Goal: Check status

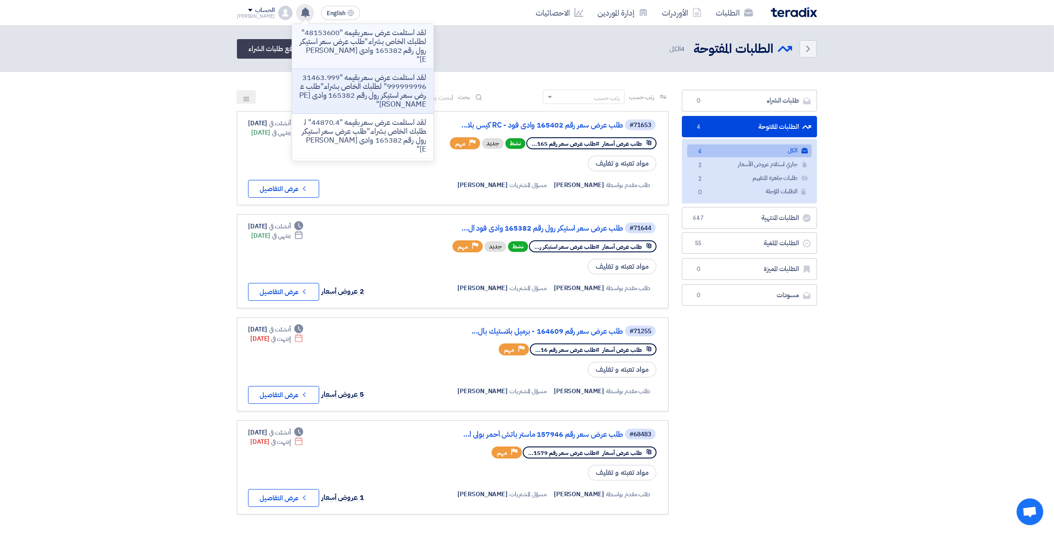
click at [365, 52] on p "لقد استلمت عرض سعر بقيمه "48153600" لطلبك الخاص بشراء."طلب عرض سعر استيكر رول ر…" at bounding box center [362, 46] width 127 height 36
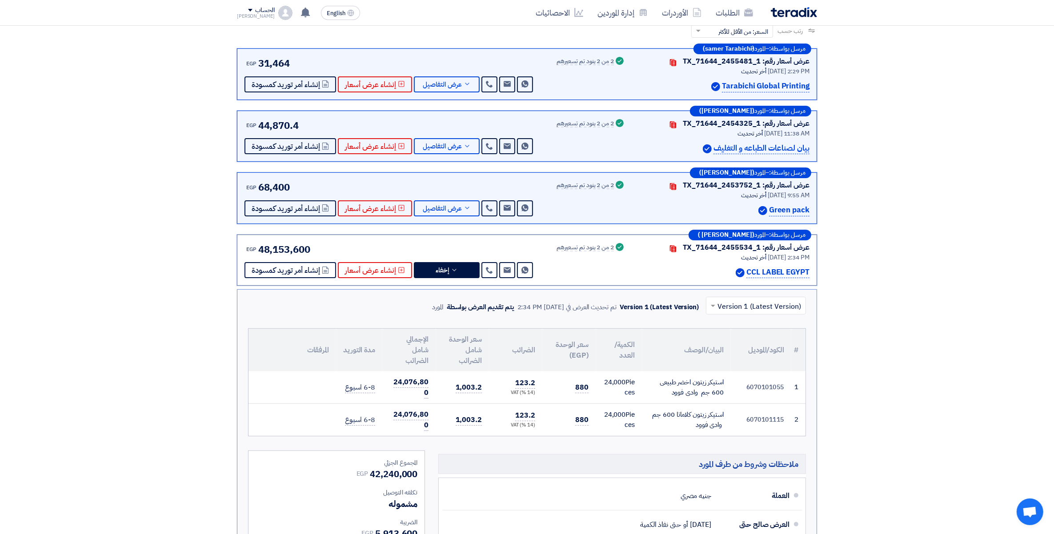
scroll to position [164, 0]
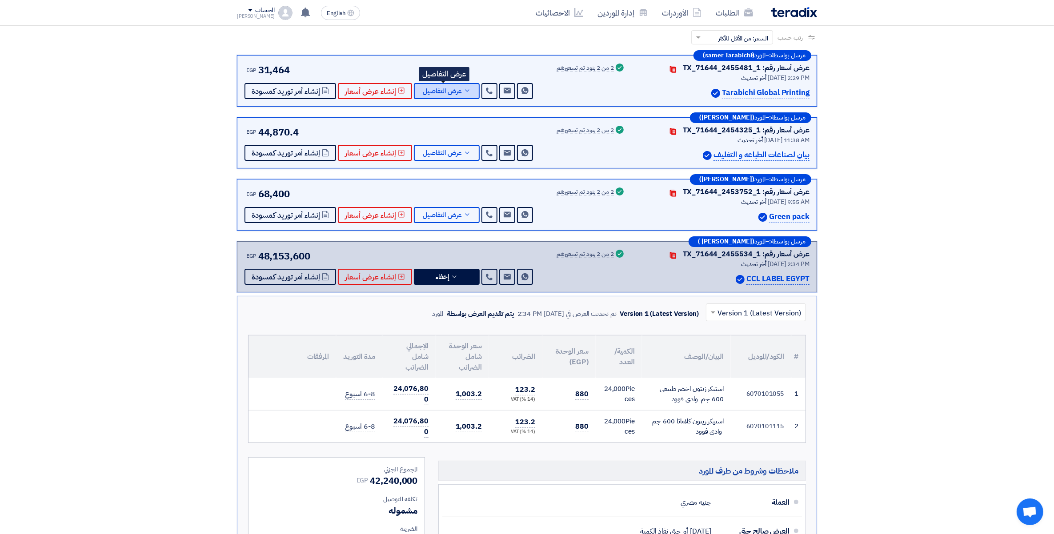
click at [449, 90] on span "عرض التفاصيل" at bounding box center [442, 91] width 39 height 7
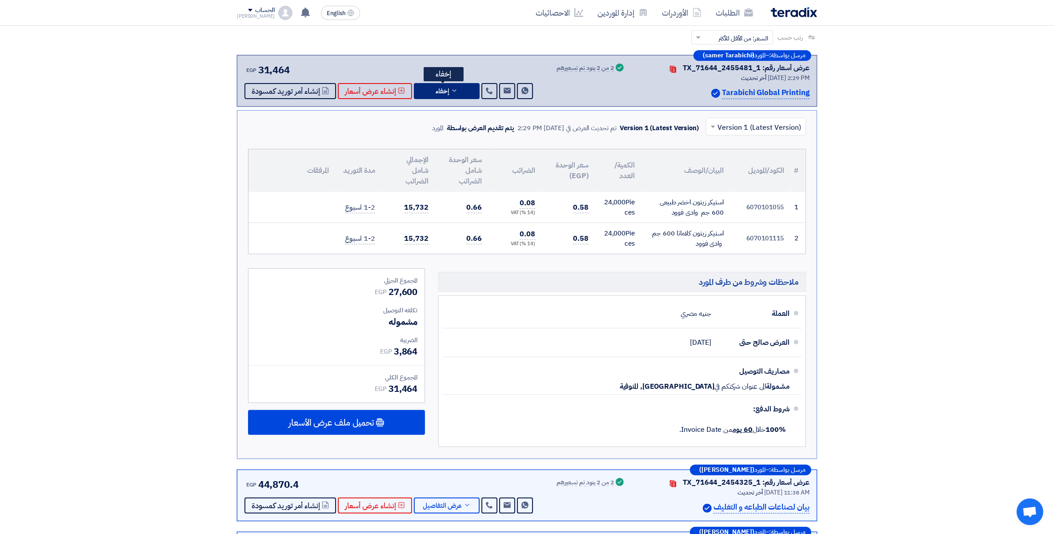
drag, startPoint x: 468, startPoint y: 92, endPoint x: 682, endPoint y: 141, distance: 219.1
click at [468, 90] on button "إخفاء" at bounding box center [447, 91] width 66 height 16
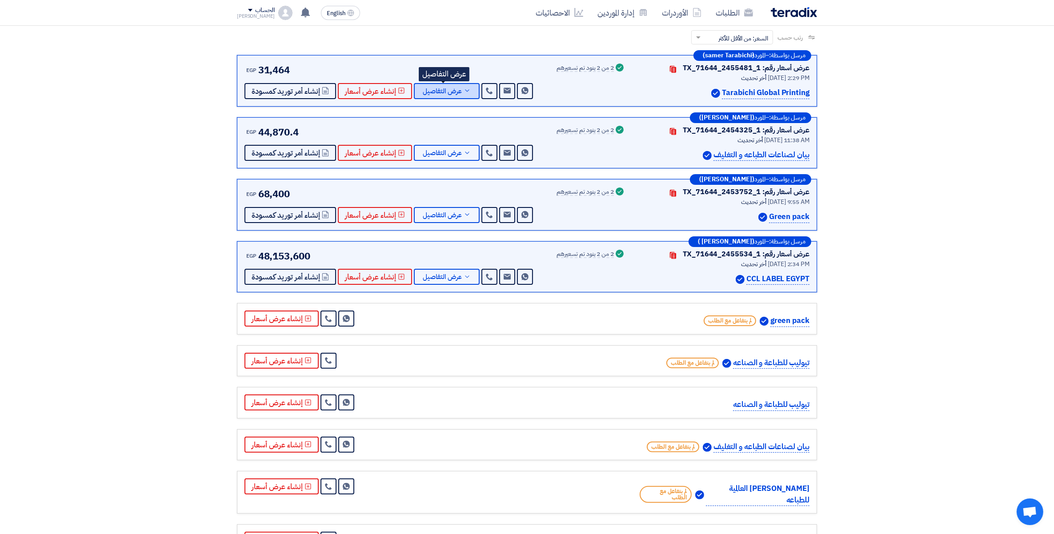
click at [458, 88] on span "عرض التفاصيل" at bounding box center [442, 91] width 39 height 7
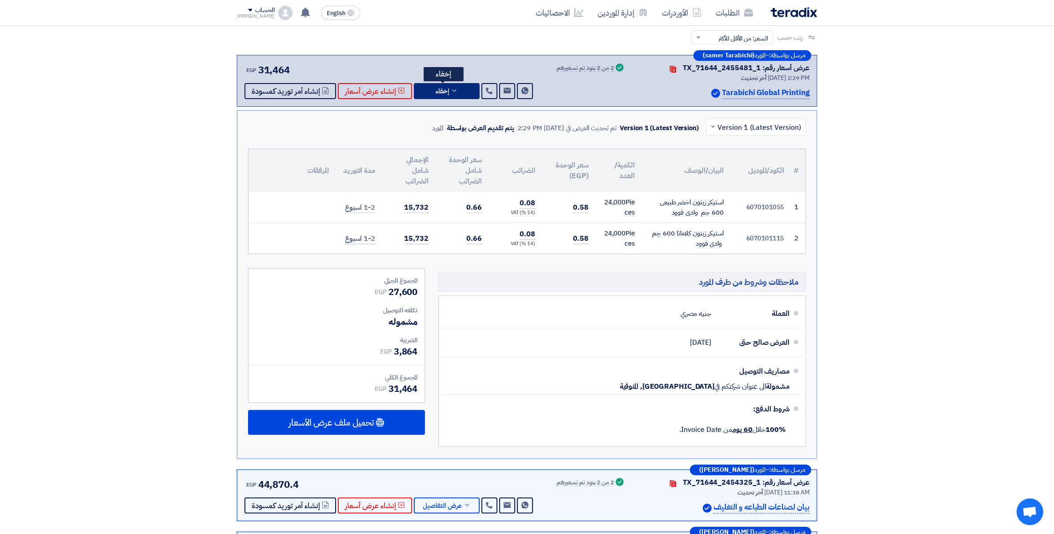
click at [446, 94] on button "إخفاء" at bounding box center [447, 91] width 66 height 16
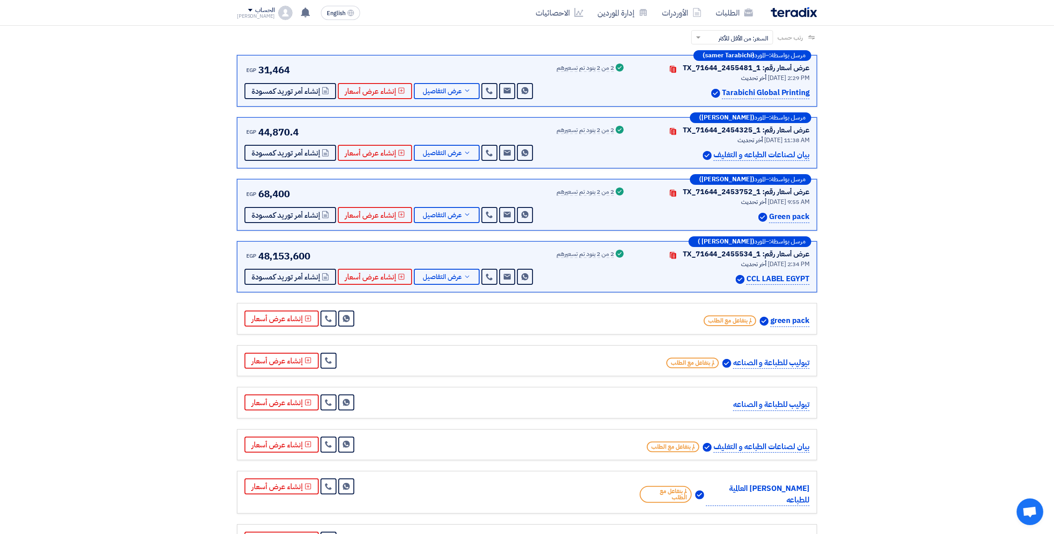
drag, startPoint x: 83, startPoint y: 98, endPoint x: 96, endPoint y: 98, distance: 13.3
click at [85, 98] on section "عروض الأسعار المستلمة عروض 13 مقارنة عروض الأسعار مقارنة رقمية للعروض رتب حسب ر…" at bounding box center [527, 338] width 1054 height 730
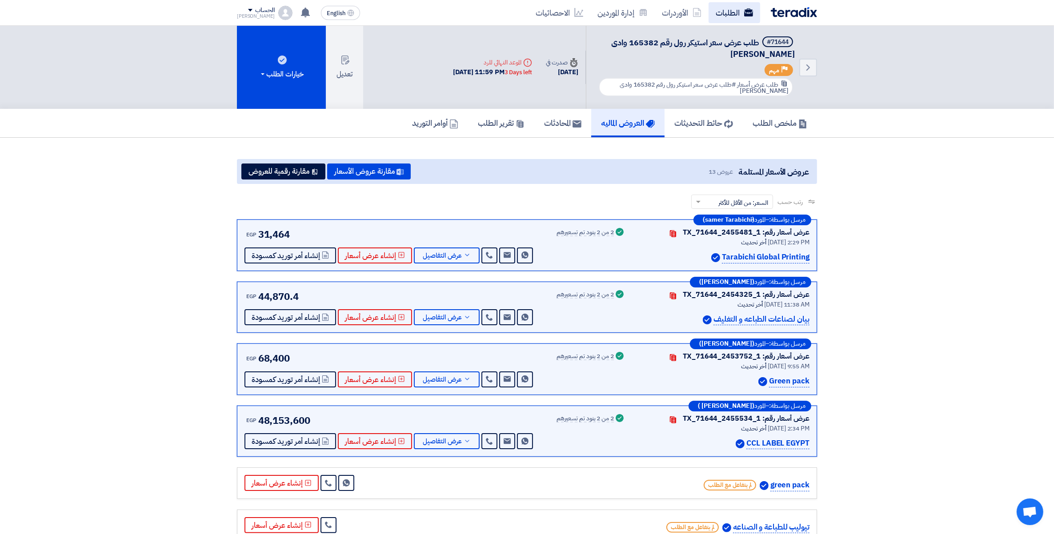
click at [722, 10] on link "الطلبات" at bounding box center [735, 12] width 52 height 21
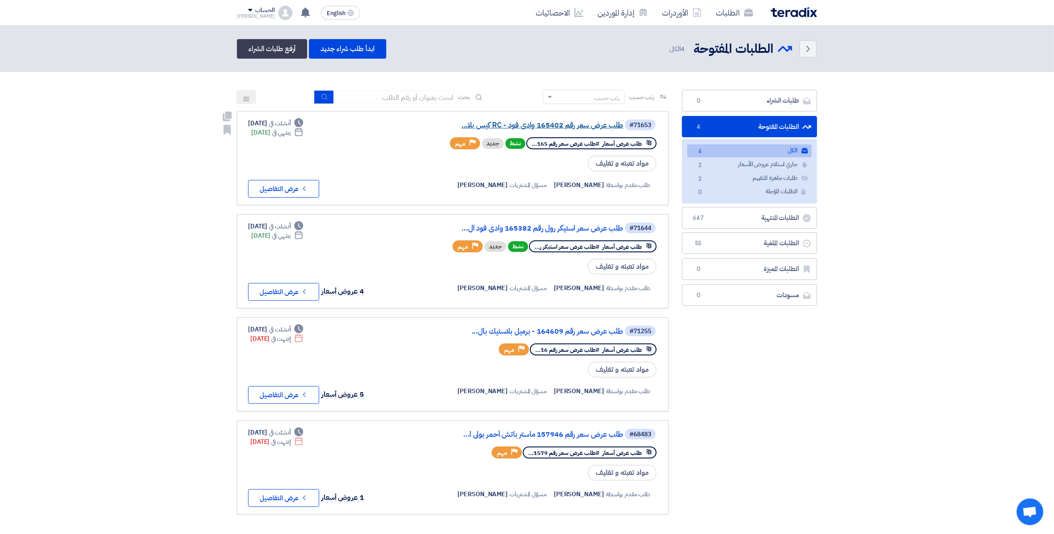
click at [586, 124] on link "طلب عرض سعر رقم 165402 وادى فود - RC كيس بلا..." at bounding box center [534, 125] width 178 height 8
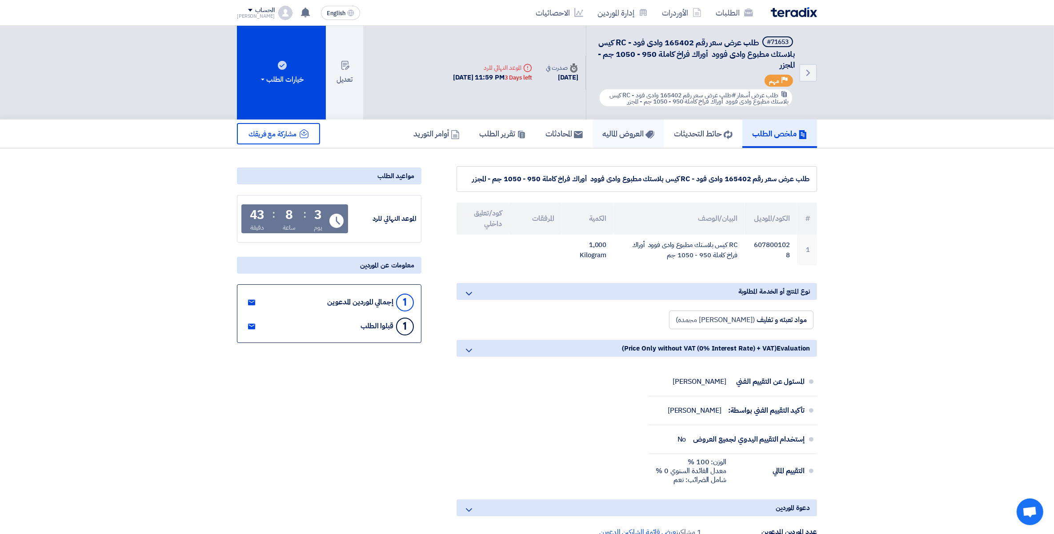
click at [627, 136] on h5 "العروض الماليه" at bounding box center [628, 133] width 52 height 10
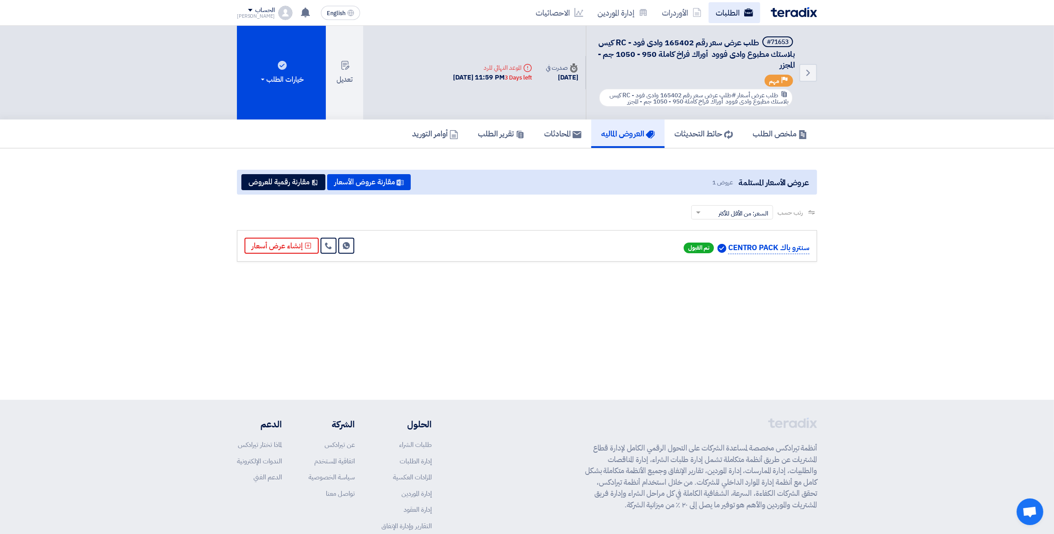
click at [733, 14] on link "الطلبات" at bounding box center [735, 12] width 52 height 21
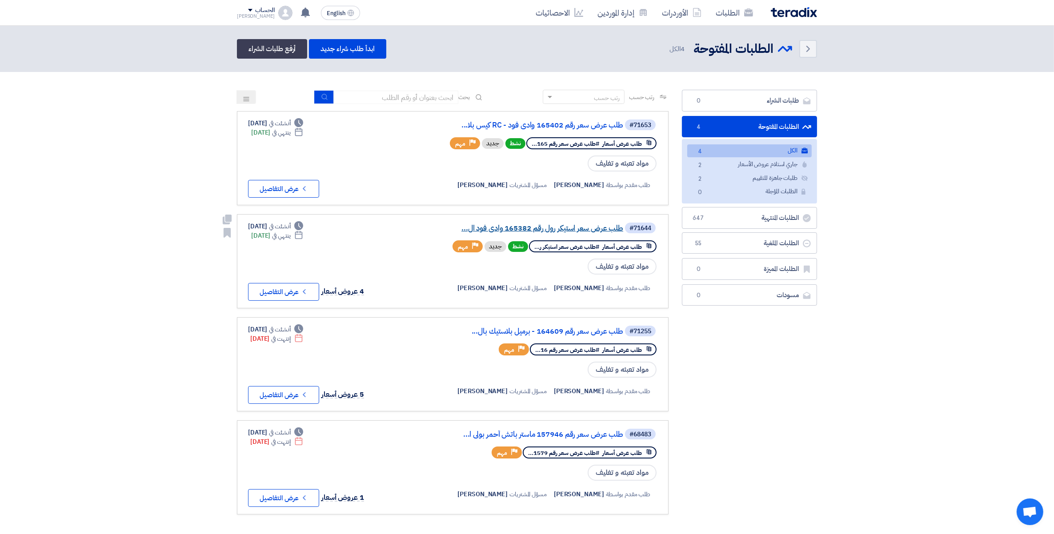
click at [554, 225] on link "طلب عرض سعر استيكر رول رقم 165382 وادى فود ال..." at bounding box center [534, 229] width 178 height 8
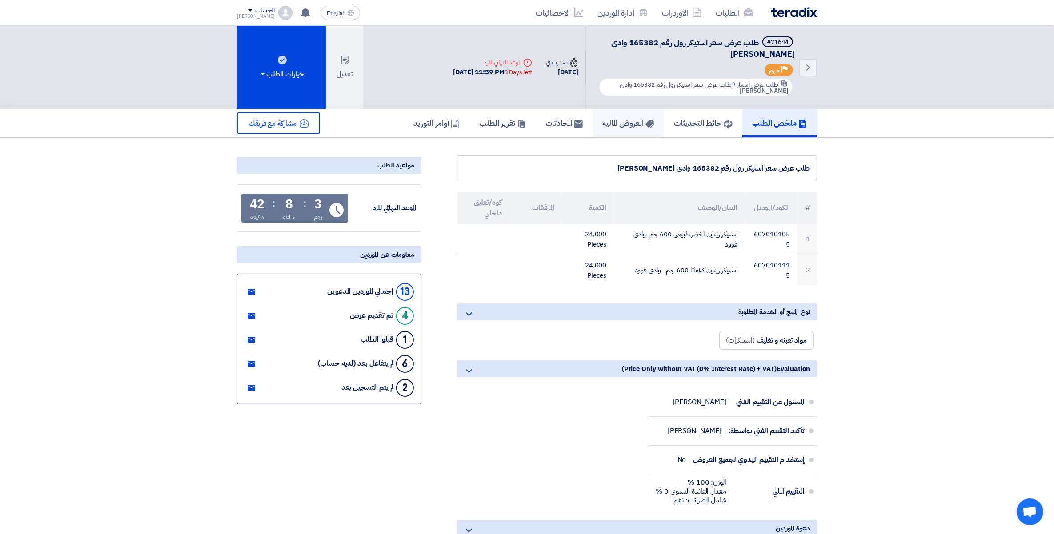
click at [612, 128] on link "العروض الماليه" at bounding box center [629, 123] width 72 height 28
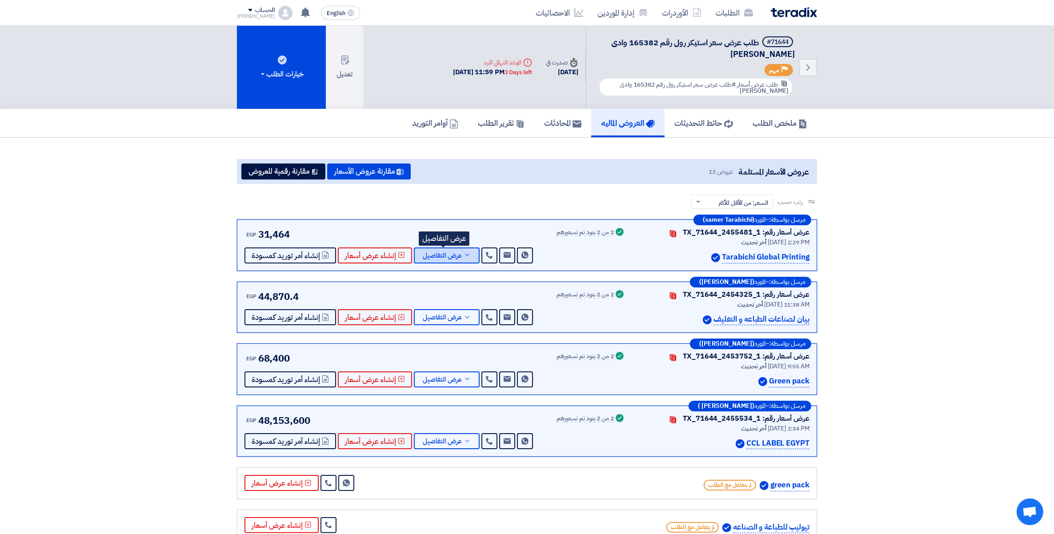
click at [464, 254] on icon at bounding box center [467, 255] width 7 height 7
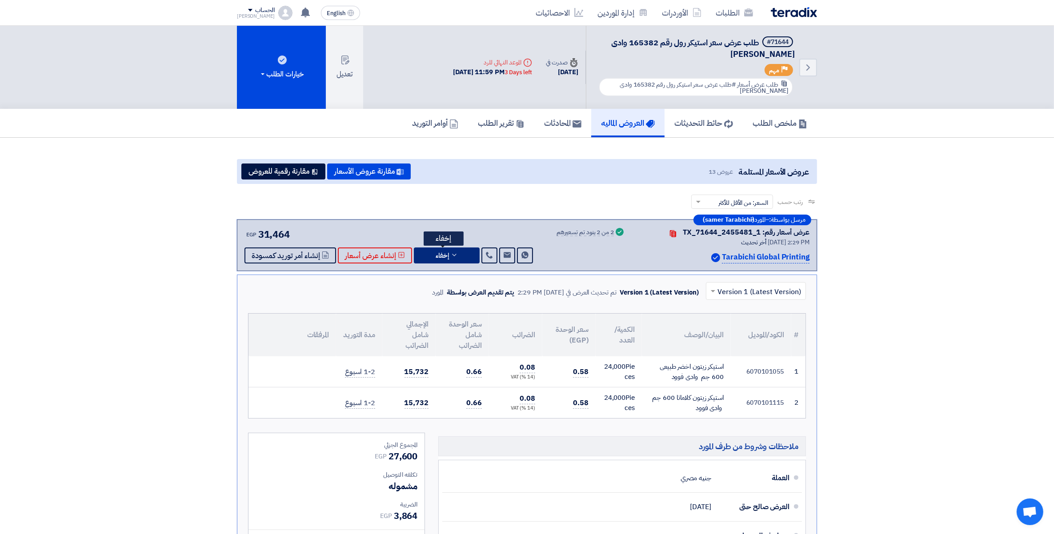
click at [460, 254] on button "إخفاء" at bounding box center [447, 256] width 66 height 16
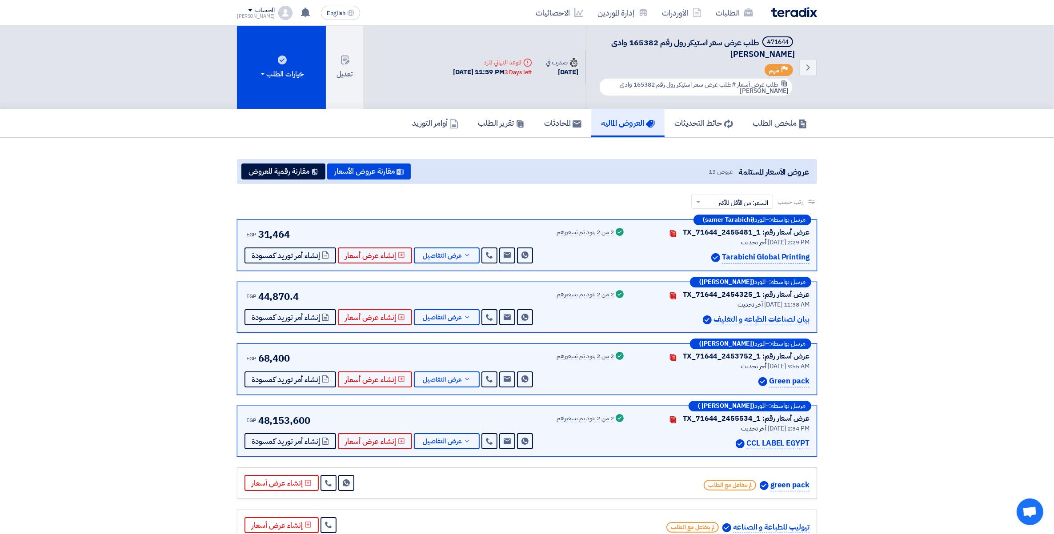
click at [882, 248] on section "عروض الأسعار المستلمة عروض 13 مقارنة عروض الأسعار مقارنة رقمية للعروض رتب حسب ر…" at bounding box center [527, 503] width 1054 height 730
click at [737, 12] on link "الطلبات" at bounding box center [735, 12] width 52 height 21
